Goal: Information Seeking & Learning: Check status

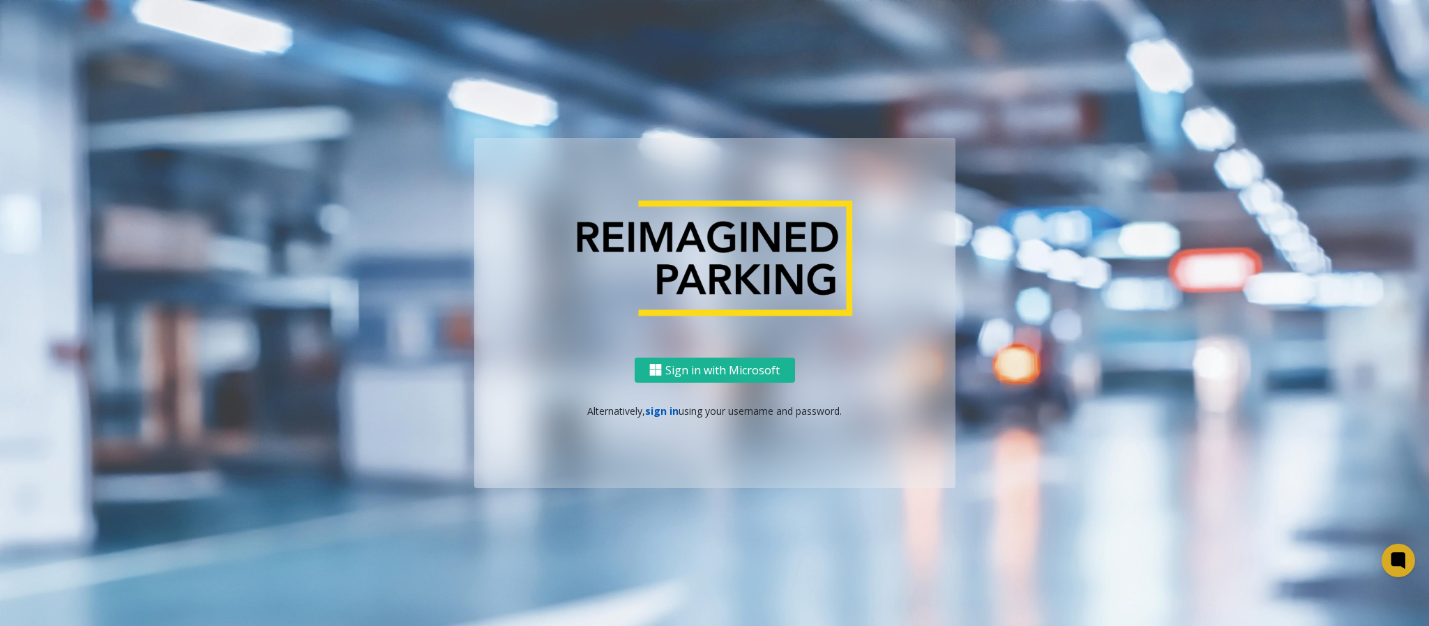
click at [657, 411] on link "sign in" at bounding box center [661, 411] width 33 height 13
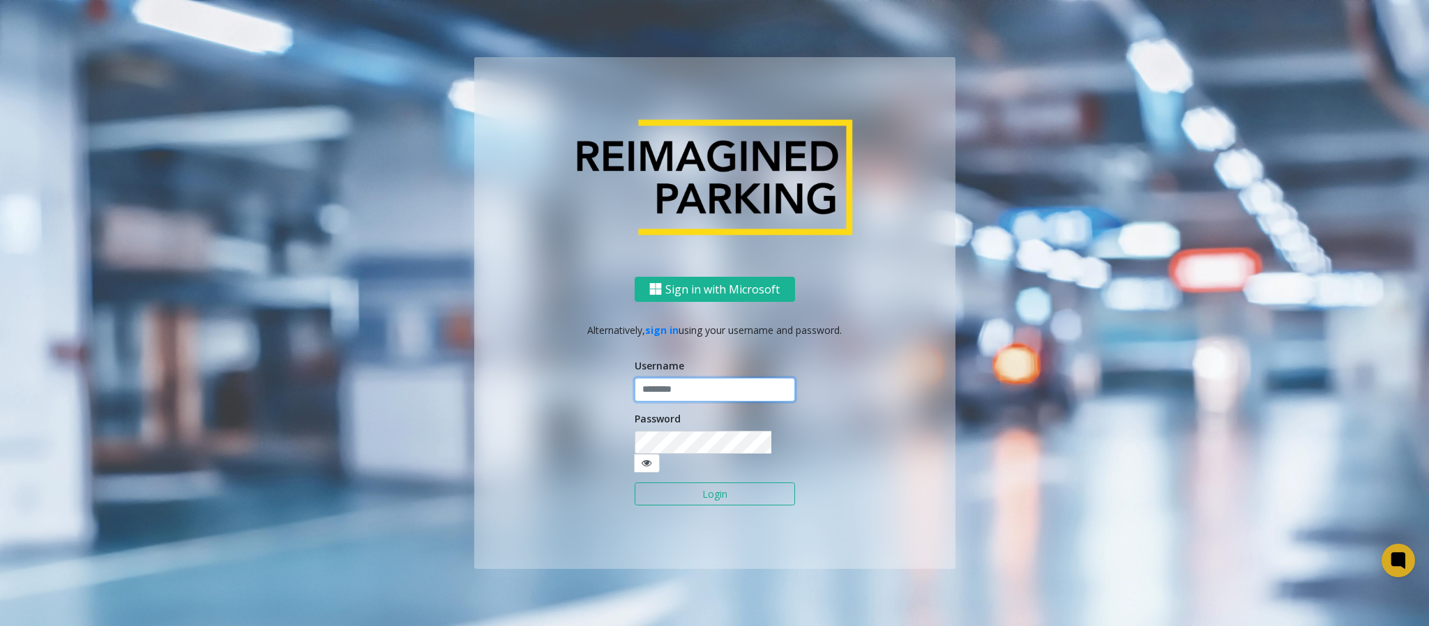
click at [668, 396] on input "text" at bounding box center [715, 390] width 160 height 24
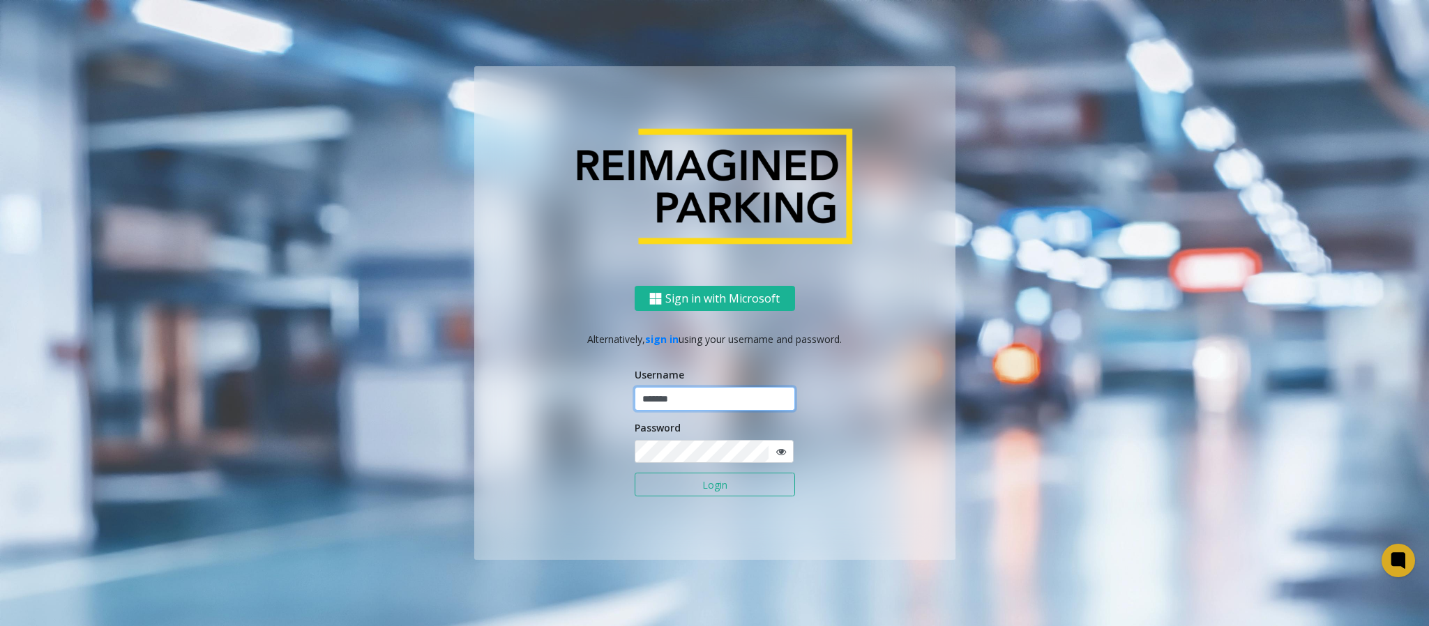
type input "*******"
click at [635, 473] on button "Login" at bounding box center [715, 485] width 160 height 24
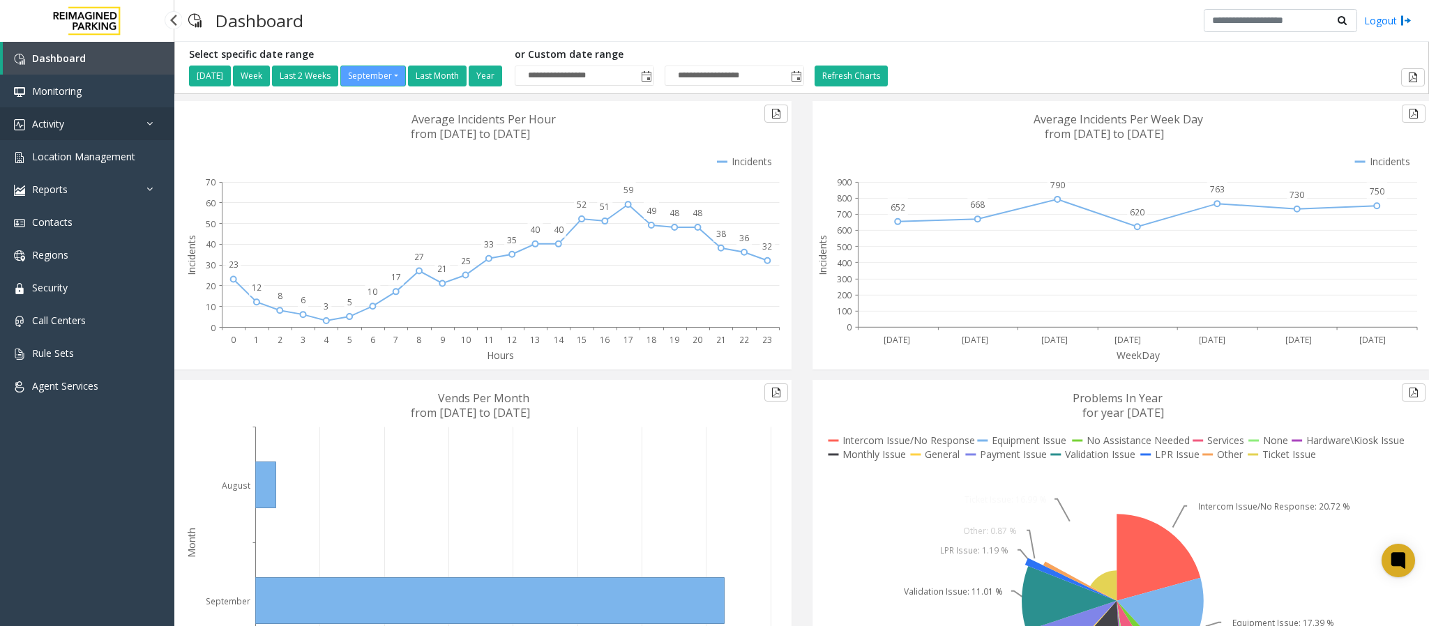
click at [92, 118] on link "Activity" at bounding box center [87, 123] width 174 height 33
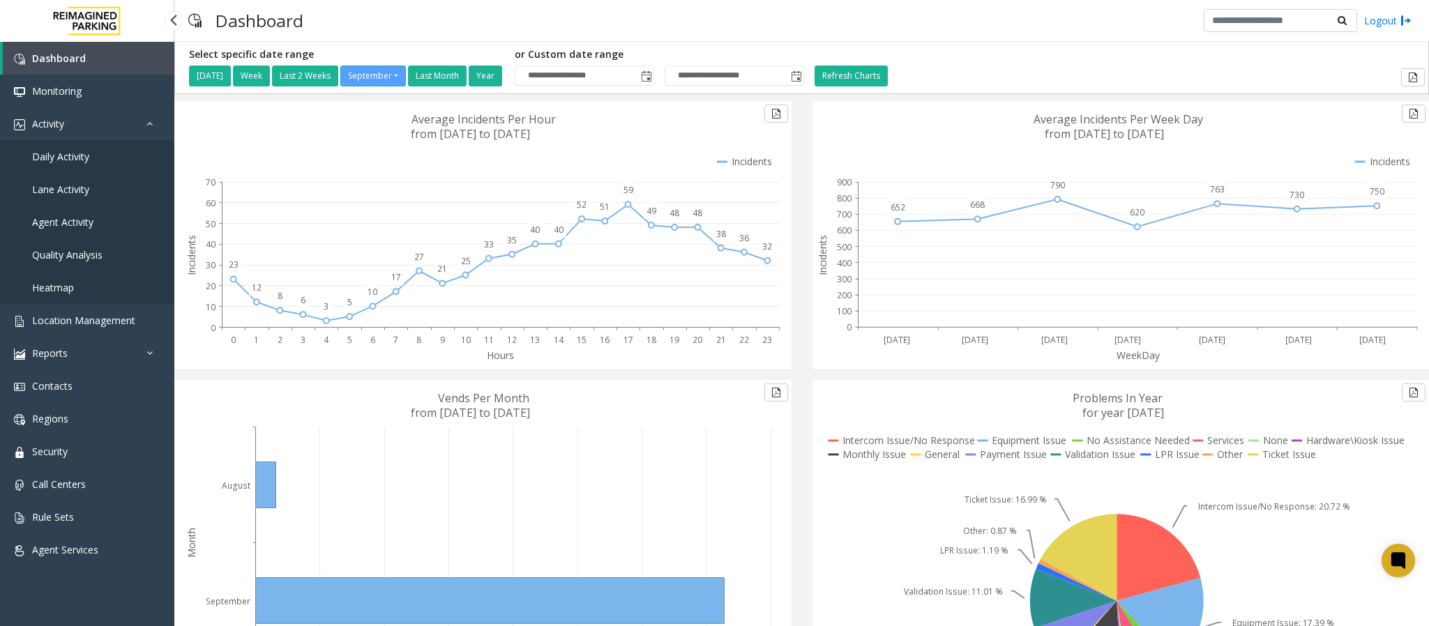
click at [82, 156] on span "Daily Activity" at bounding box center [60, 156] width 57 height 13
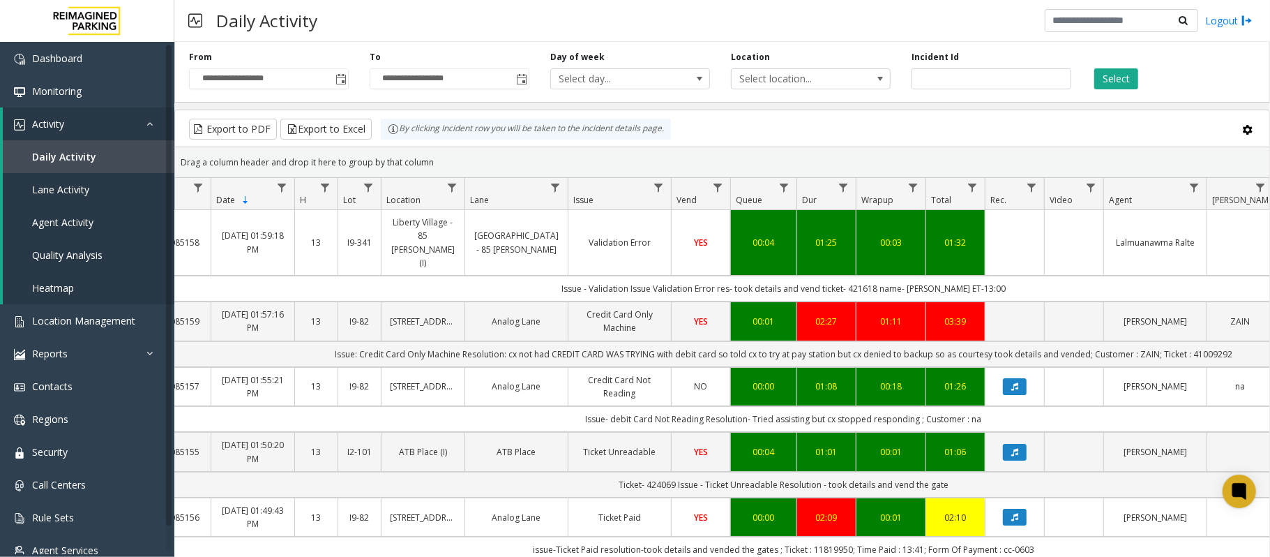
scroll to position [0, 43]
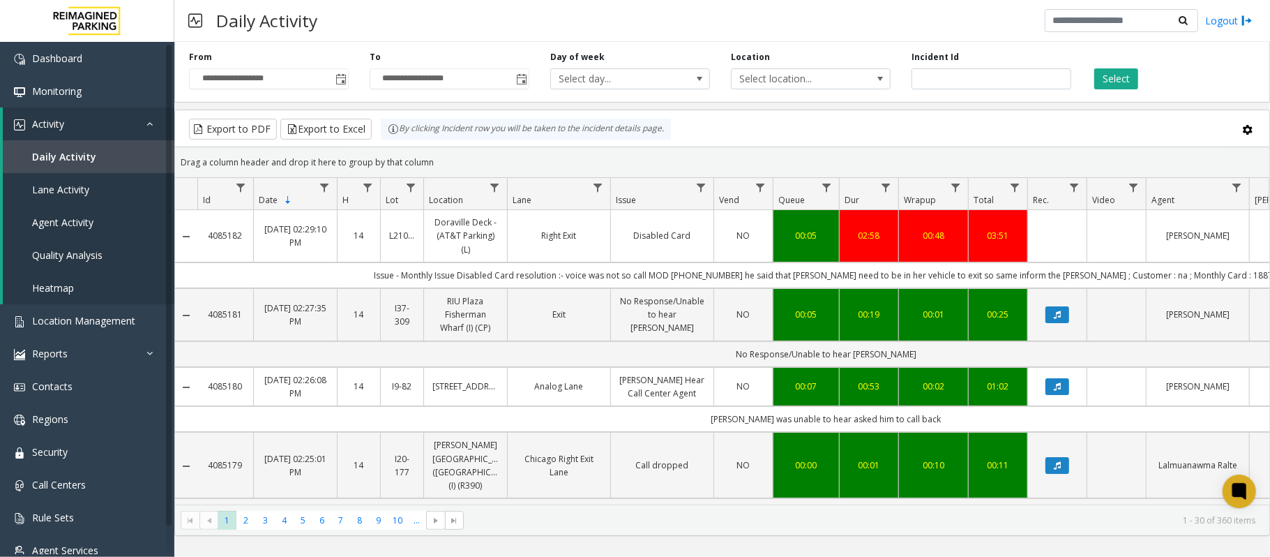
scroll to position [0, 43]
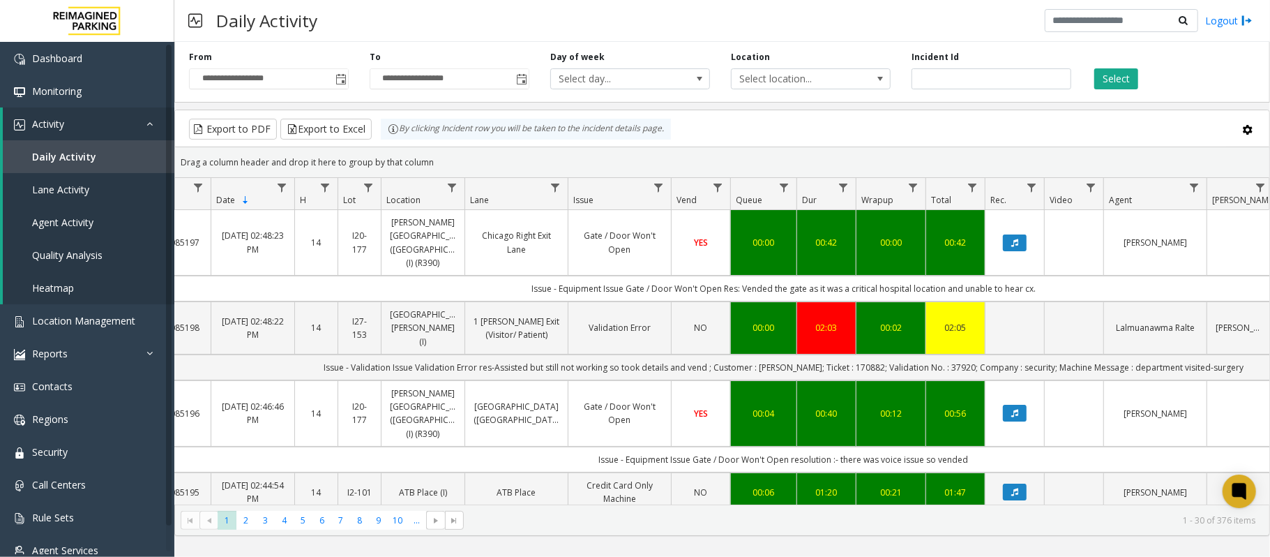
click at [1259, 156] on div "Drag a column header and drop it here to group by that column" at bounding box center [722, 162] width 1094 height 24
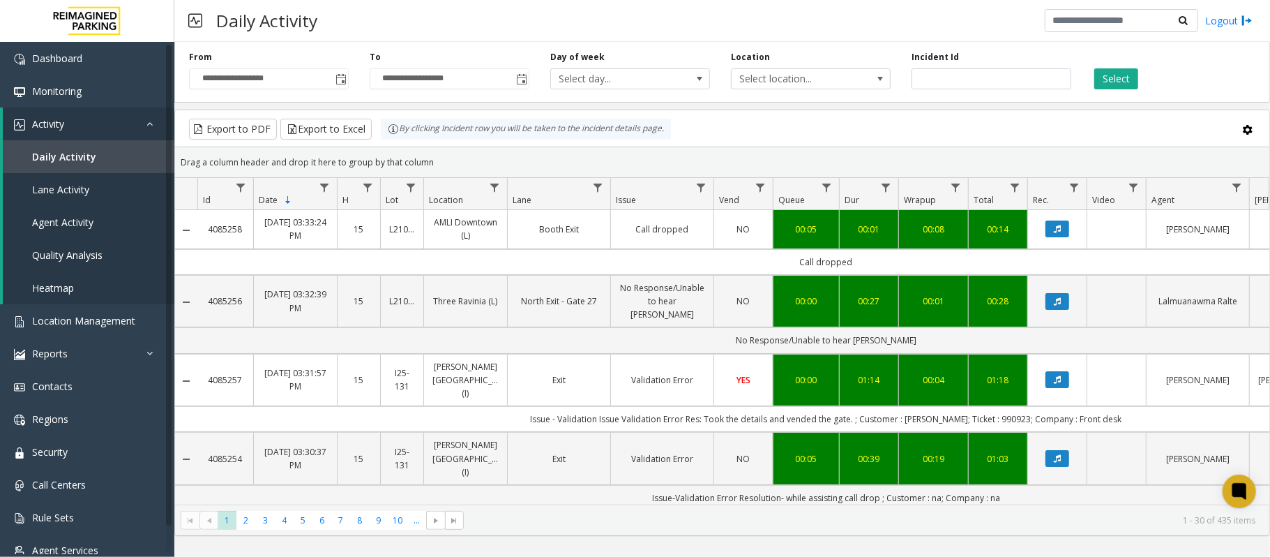
scroll to position [0, 43]
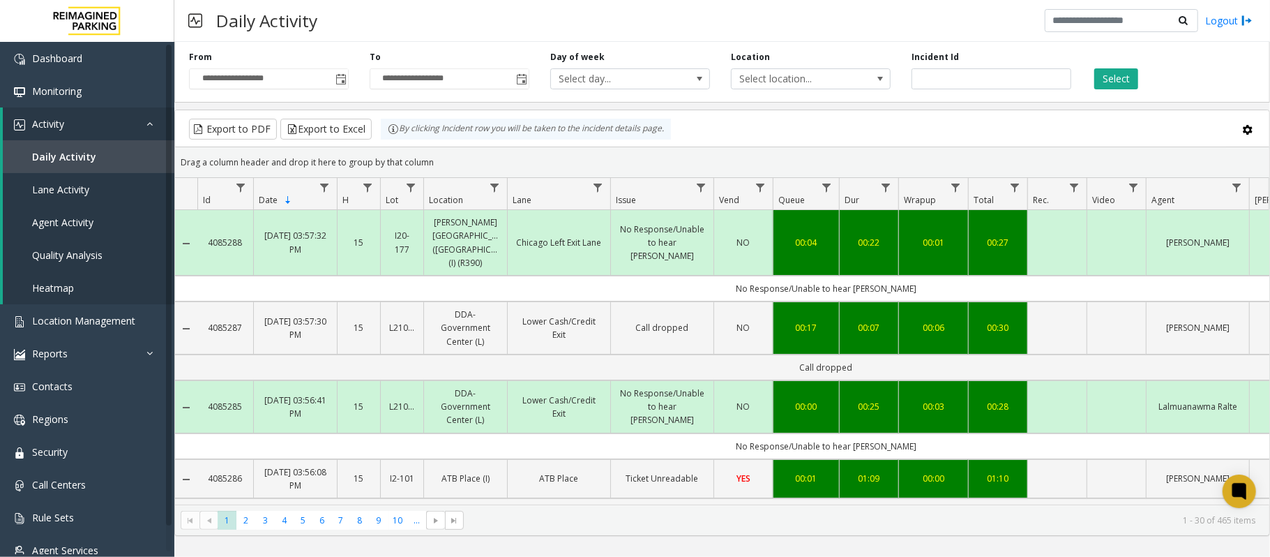
scroll to position [0, 43]
